Goal: Information Seeking & Learning: Check status

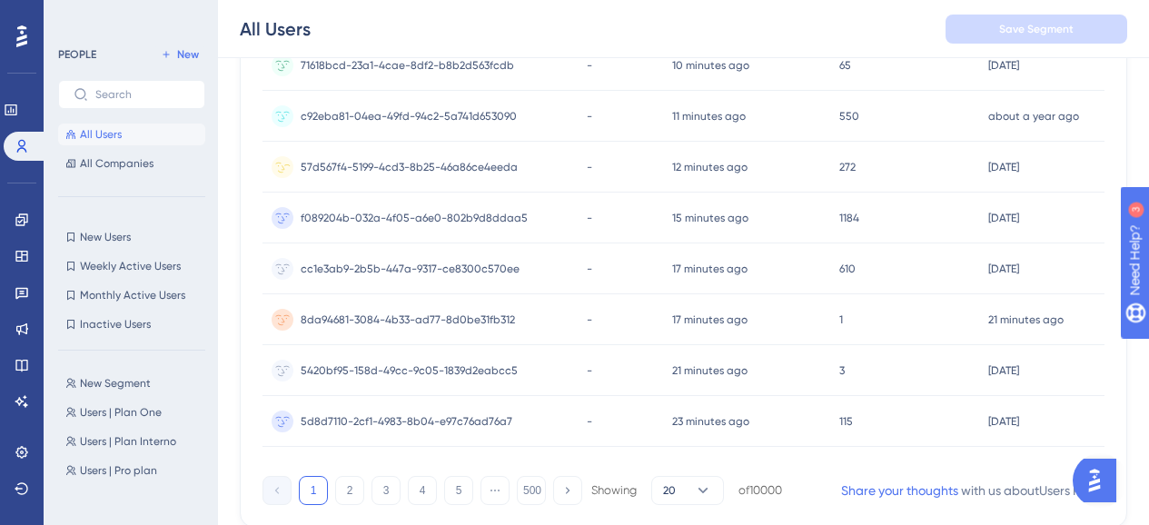
scroll to position [936, 0]
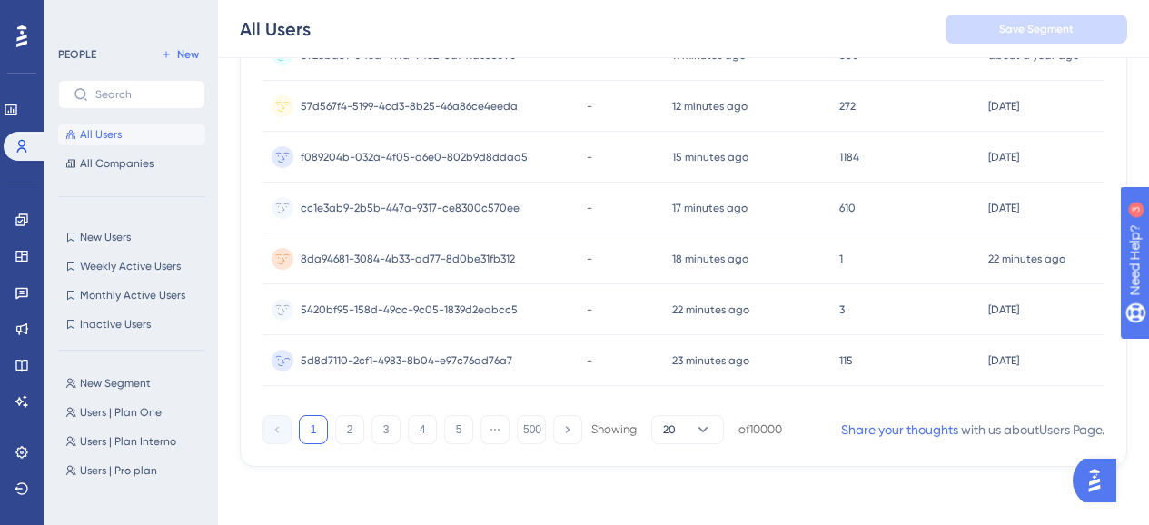
click at [878, 373] on div "115 115" at bounding box center [905, 360] width 150 height 51
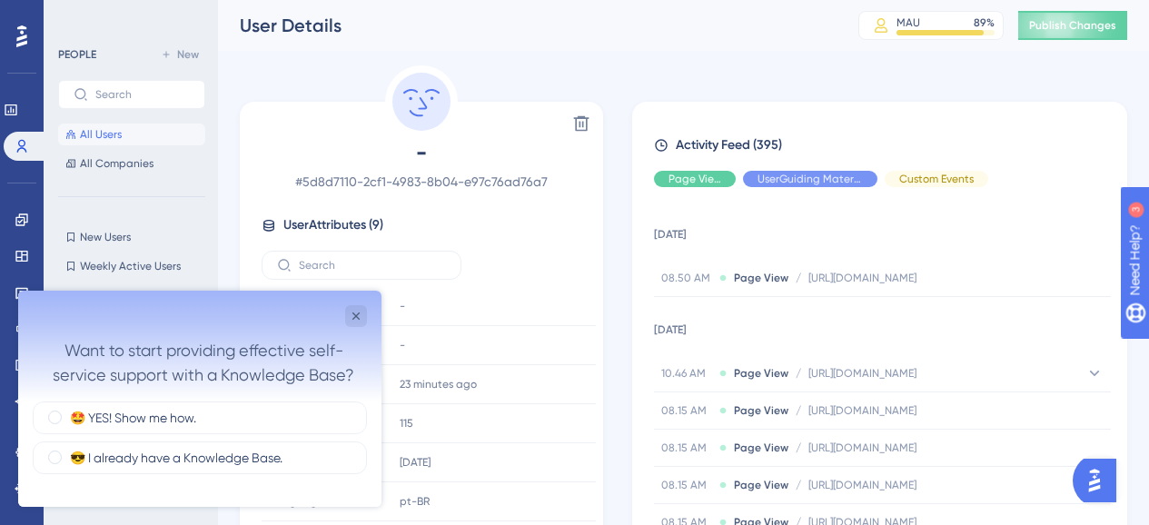
click at [878, 373] on span "https://app.kcms.com.br/reports/cashier-balancing" at bounding box center [862, 373] width 108 height 15
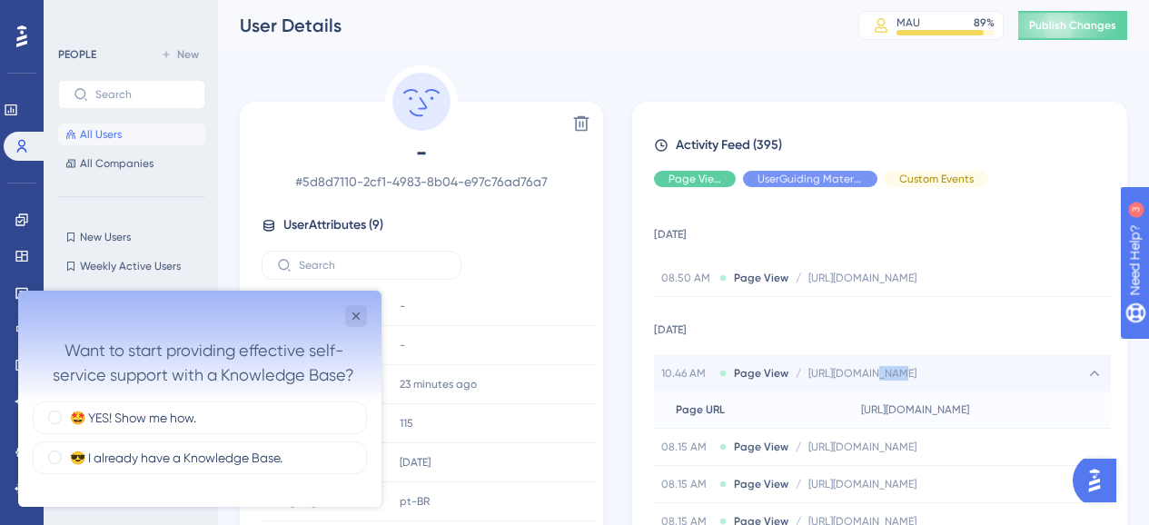
click at [878, 373] on span "https://app.kcms.com.br/reports/cashier-balancing" at bounding box center [862, 373] width 108 height 15
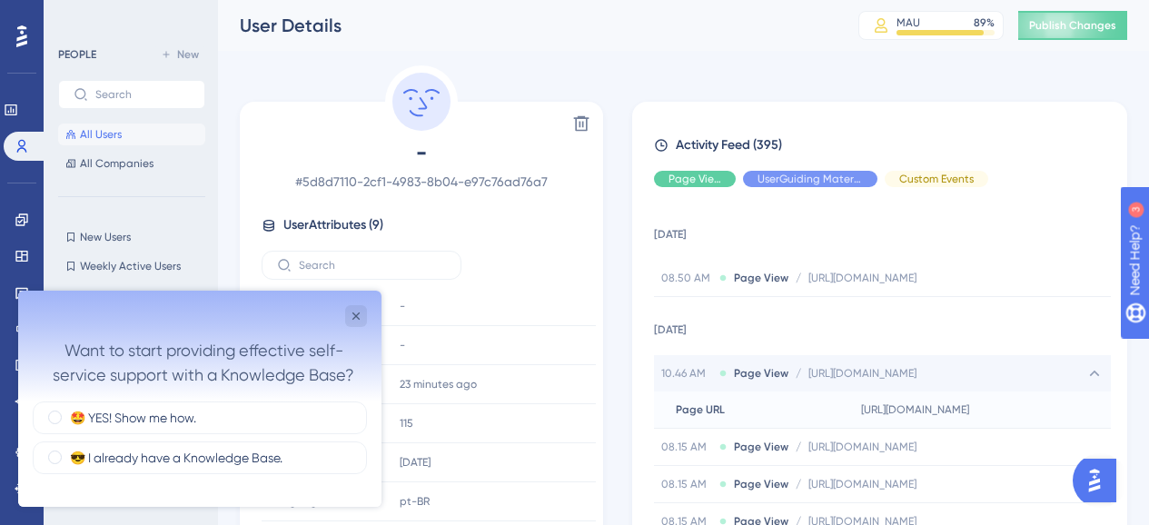
click at [878, 373] on span "https://app.kcms.com.br/reports/cashier-balancing" at bounding box center [862, 373] width 108 height 15
click at [854, 362] on div "10.46 AM Page View / https://app.kcms.com.br/reports/cashier-balancing https://…" at bounding box center [882, 373] width 457 height 36
